Goal: Task Accomplishment & Management: Manage account settings

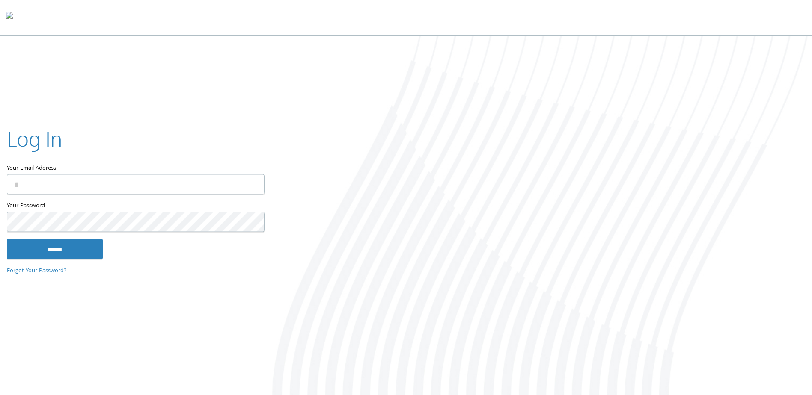
click at [105, 189] on input "Your Email Address" at bounding box center [136, 185] width 258 height 20
type input "**********"
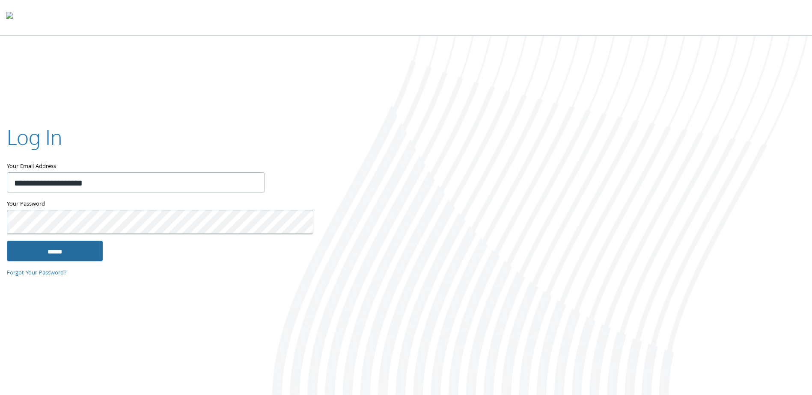
click at [80, 249] on input "******" at bounding box center [55, 251] width 96 height 21
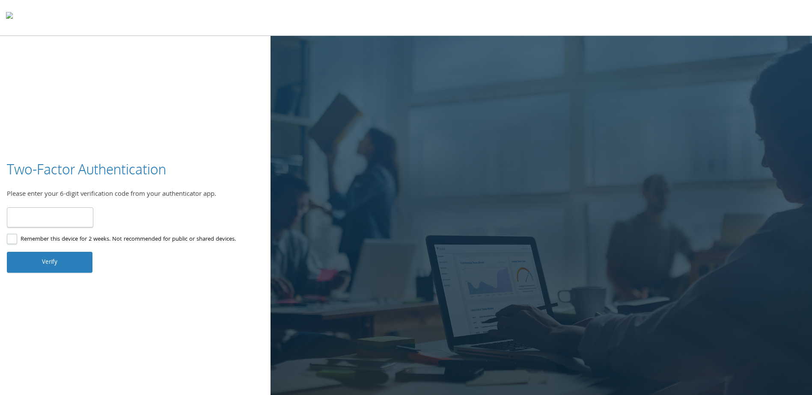
type input "******"
